Goal: Information Seeking & Learning: Learn about a topic

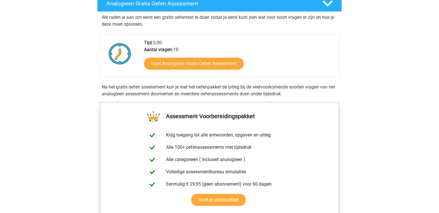
scroll to position [97, 0]
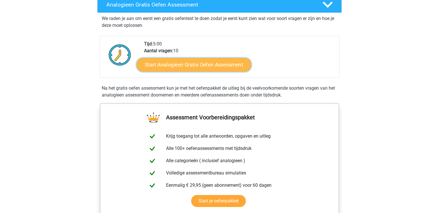
click at [201, 68] on link "Start Analogieen Gratis Oefen Assessment" at bounding box center [194, 65] width 115 height 14
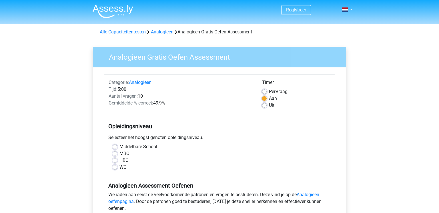
scroll to position [37, 0]
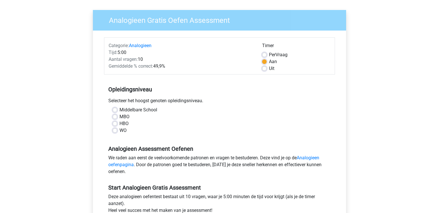
click at [119, 117] on label "MBO" at bounding box center [124, 116] width 10 height 7
click at [113, 117] on input "MBO" at bounding box center [115, 116] width 5 height 6
radio input "true"
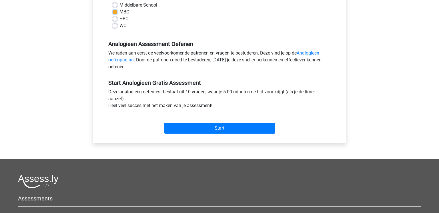
scroll to position [156, 0]
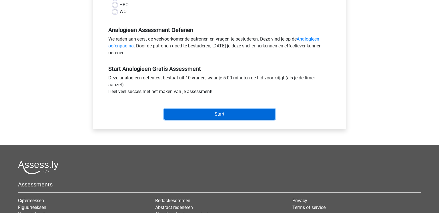
click at [199, 114] on input "Start" at bounding box center [219, 114] width 111 height 11
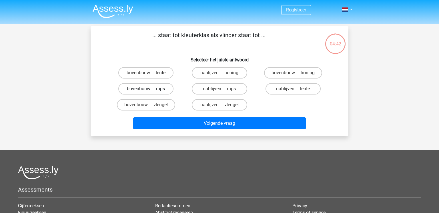
click at [143, 87] on label "bovenbouw ... rups" at bounding box center [145, 88] width 55 height 11
click at [146, 89] on input "bovenbouw ... rups" at bounding box center [148, 91] width 4 height 4
radio input "true"
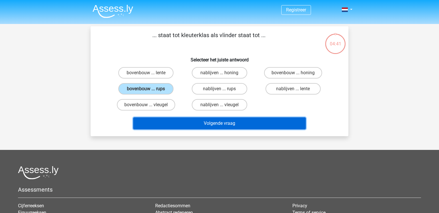
click at [210, 123] on button "Volgende vraag" at bounding box center [219, 123] width 173 height 12
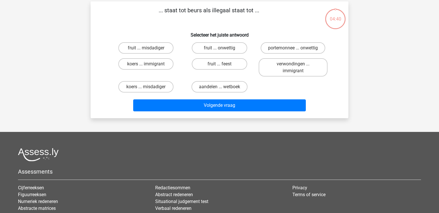
scroll to position [26, 0]
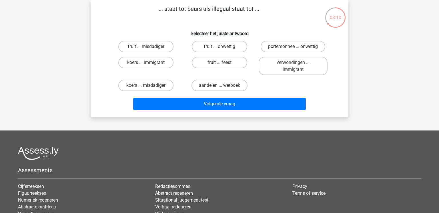
click at [222, 48] on input "fruit ... onwettig" at bounding box center [221, 49] width 4 height 4
radio input "true"
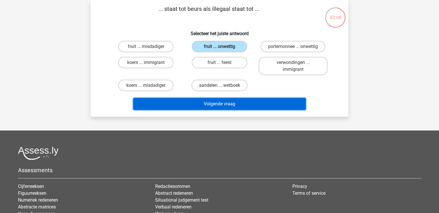
click at [249, 107] on button "Volgende vraag" at bounding box center [219, 104] width 173 height 12
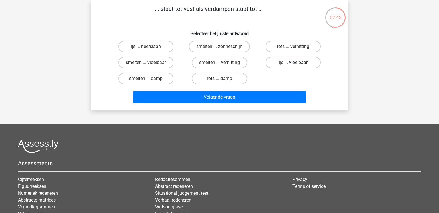
click at [306, 65] on label "ijs ... vloeibaar" at bounding box center [292, 62] width 55 height 11
click at [297, 65] on input "ijs ... vloeibaar" at bounding box center [295, 65] width 4 height 4
radio input "true"
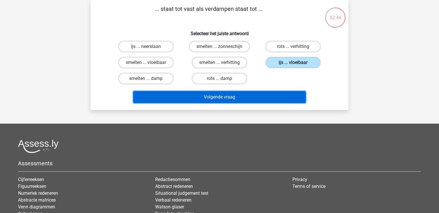
click at [255, 98] on button "Volgende vraag" at bounding box center [219, 97] width 173 height 12
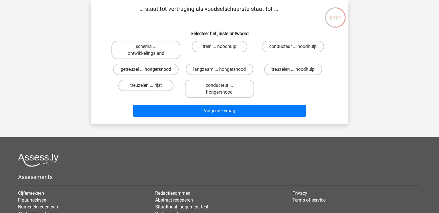
click at [161, 68] on label "getreuzel ... hongersnood" at bounding box center [145, 69] width 65 height 11
click at [150, 69] on input "getreuzel ... hongersnood" at bounding box center [148, 71] width 4 height 4
radio input "true"
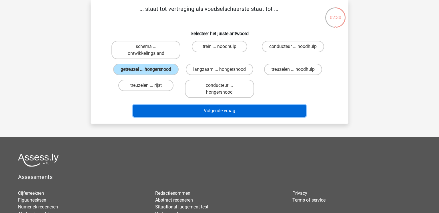
click at [184, 107] on button "Volgende vraag" at bounding box center [219, 111] width 173 height 12
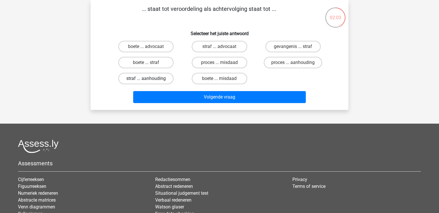
click at [162, 79] on label "straf ... aanhouding" at bounding box center [145, 78] width 55 height 11
click at [150, 79] on input "straf ... aanhouding" at bounding box center [148, 81] width 4 height 4
radio input "true"
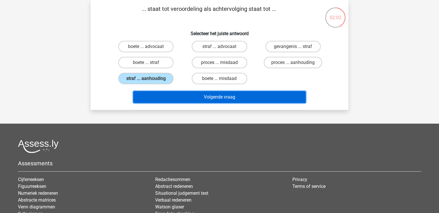
click at [186, 95] on button "Volgende vraag" at bounding box center [219, 97] width 173 height 12
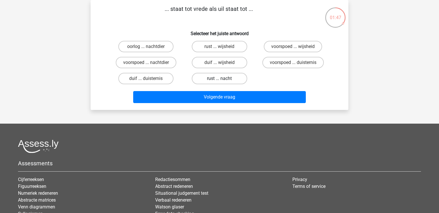
click at [220, 76] on label "rust ... nacht" at bounding box center [219, 78] width 55 height 11
click at [220, 79] on input "rust ... nacht" at bounding box center [221, 81] width 4 height 4
radio input "true"
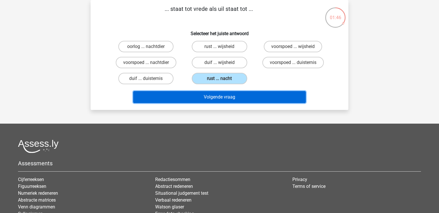
click at [224, 97] on button "Volgende vraag" at bounding box center [219, 97] width 173 height 12
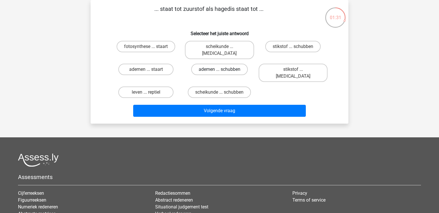
click at [221, 64] on label "ademen ... schubben" at bounding box center [219, 69] width 57 height 11
click at [221, 69] on input "ademen ... schubben" at bounding box center [221, 71] width 4 height 4
radio input "true"
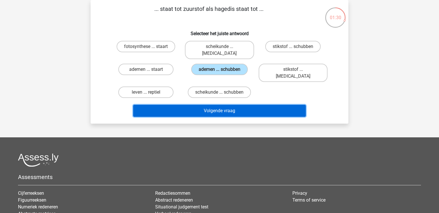
click at [229, 105] on button "Volgende vraag" at bounding box center [219, 111] width 173 height 12
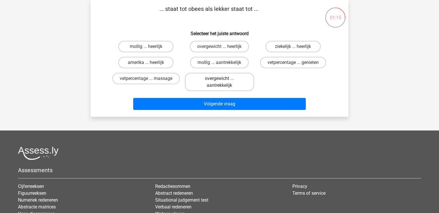
click at [215, 86] on label "overgewicht ... aantrekkelijk" at bounding box center [219, 82] width 69 height 18
click at [219, 82] on input "overgewicht ... aantrekkelijk" at bounding box center [221, 81] width 4 height 4
radio input "true"
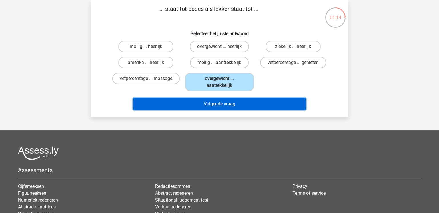
click at [222, 110] on button "Volgende vraag" at bounding box center [219, 104] width 173 height 12
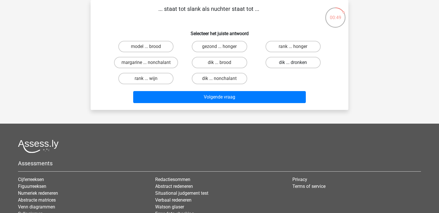
click at [276, 66] on label "dik ... dronken" at bounding box center [292, 62] width 55 height 11
click at [293, 66] on input "dik ... dronken" at bounding box center [295, 65] width 4 height 4
radio input "true"
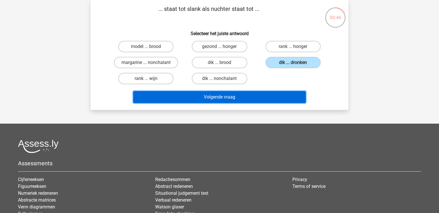
click at [255, 100] on button "Volgende vraag" at bounding box center [219, 97] width 173 height 12
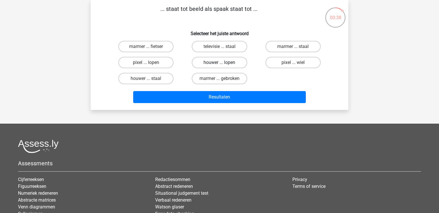
click at [209, 64] on label "houwer ... lopen" at bounding box center [219, 62] width 55 height 11
click at [219, 64] on input "houwer ... lopen" at bounding box center [221, 65] width 4 height 4
radio input "true"
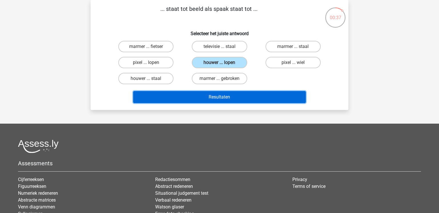
click at [221, 101] on button "Resultaten" at bounding box center [219, 97] width 173 height 12
